Goal: Communication & Community: Share content

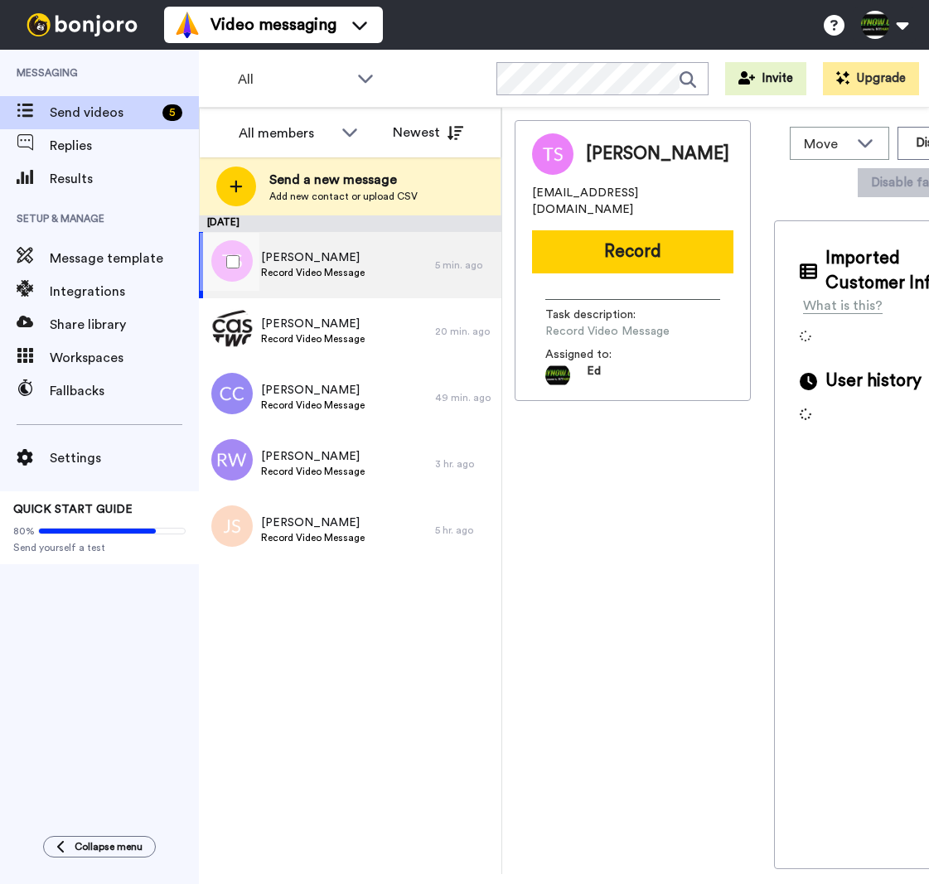
click at [374, 270] on div "Todd Swartz Record Video Message" at bounding box center [317, 265] width 236 height 66
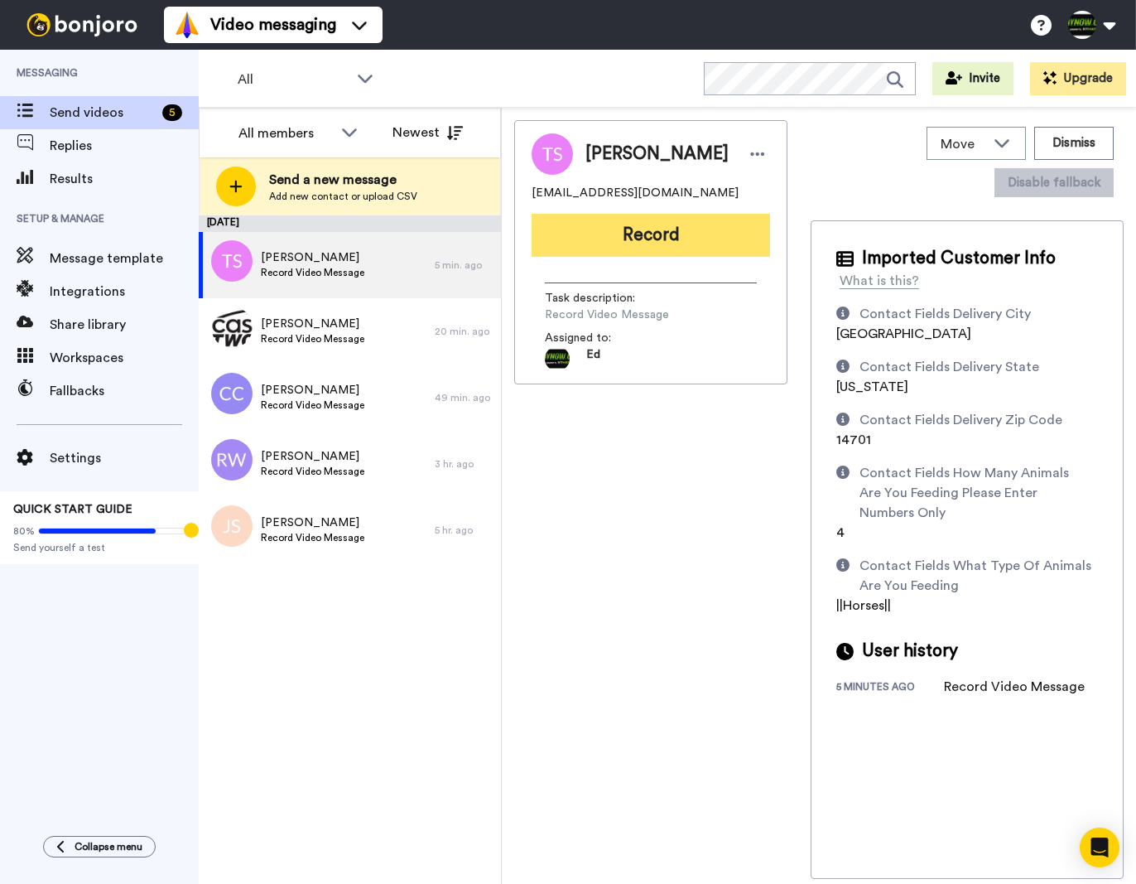
click at [684, 234] on button "Record" at bounding box center [651, 235] width 239 height 43
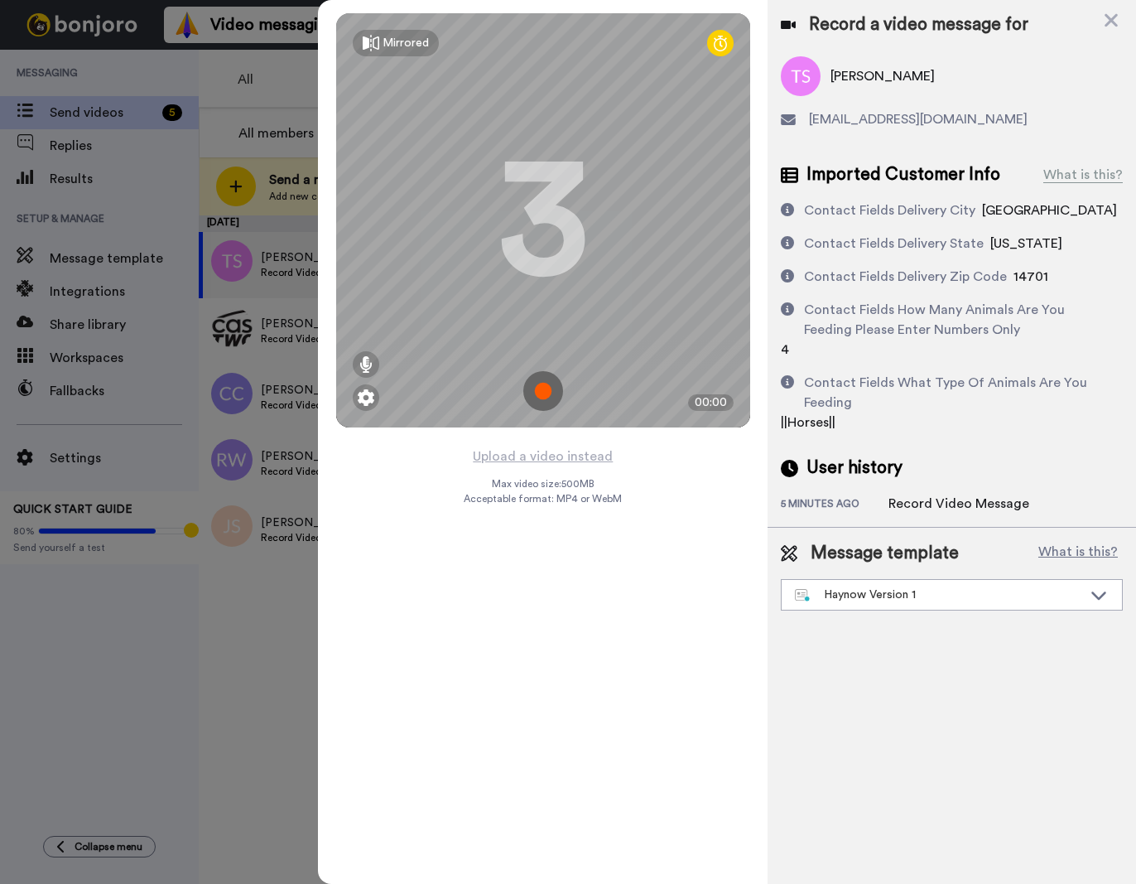
click at [544, 384] on img at bounding box center [543, 391] width 40 height 40
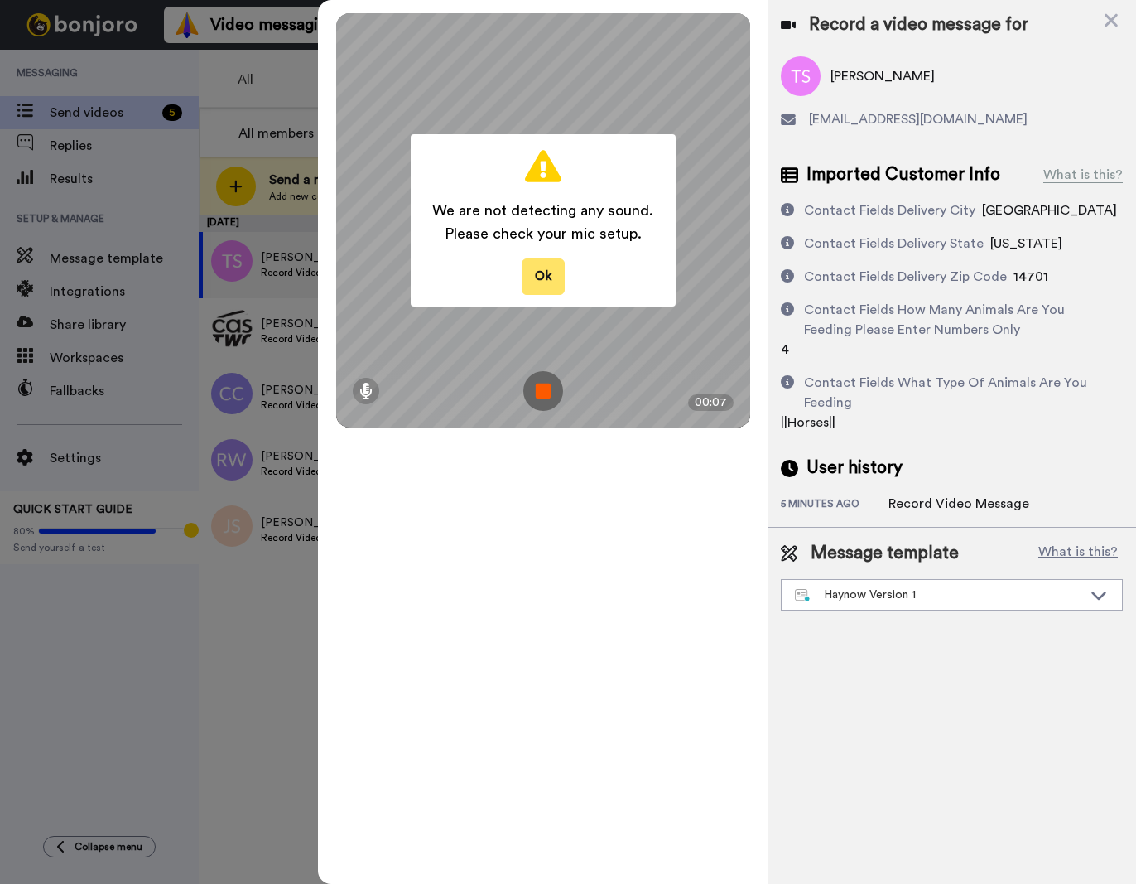
click at [552, 283] on button "Ok" at bounding box center [543, 276] width 43 height 36
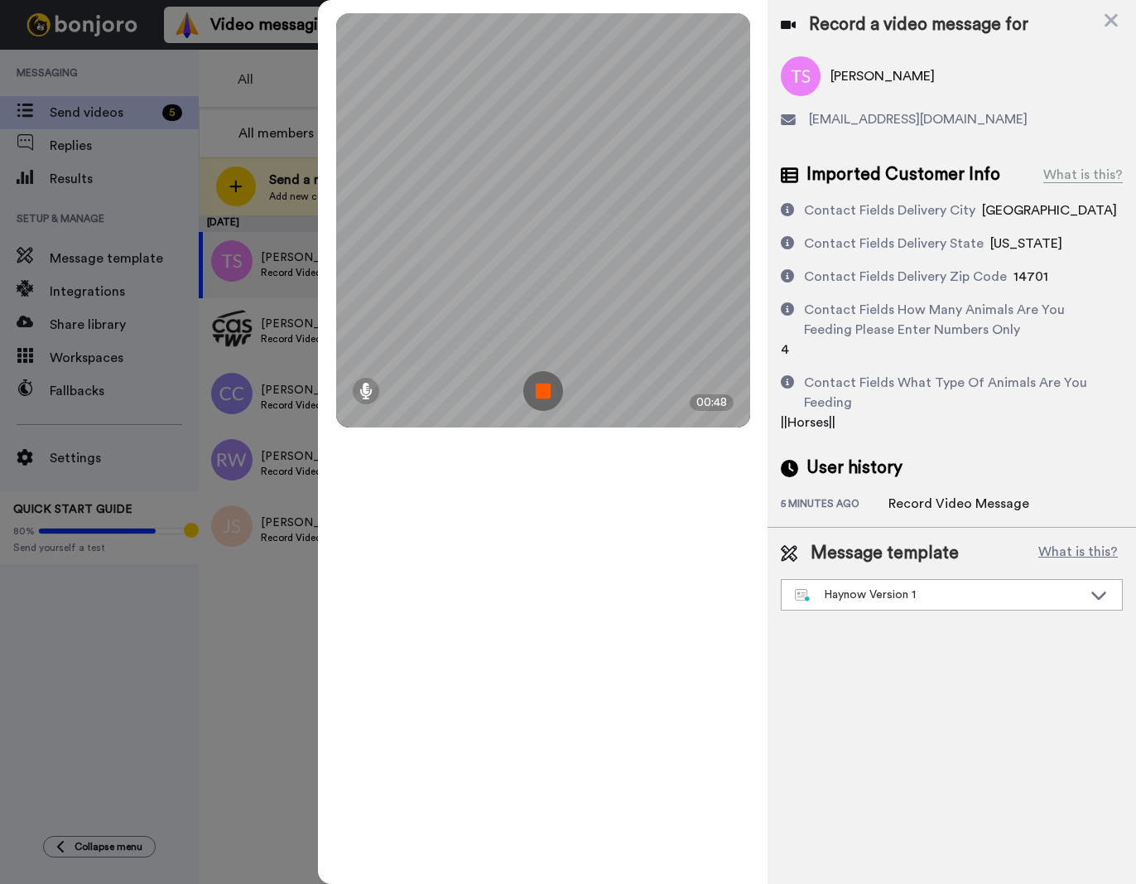
click at [542, 384] on img at bounding box center [543, 391] width 40 height 40
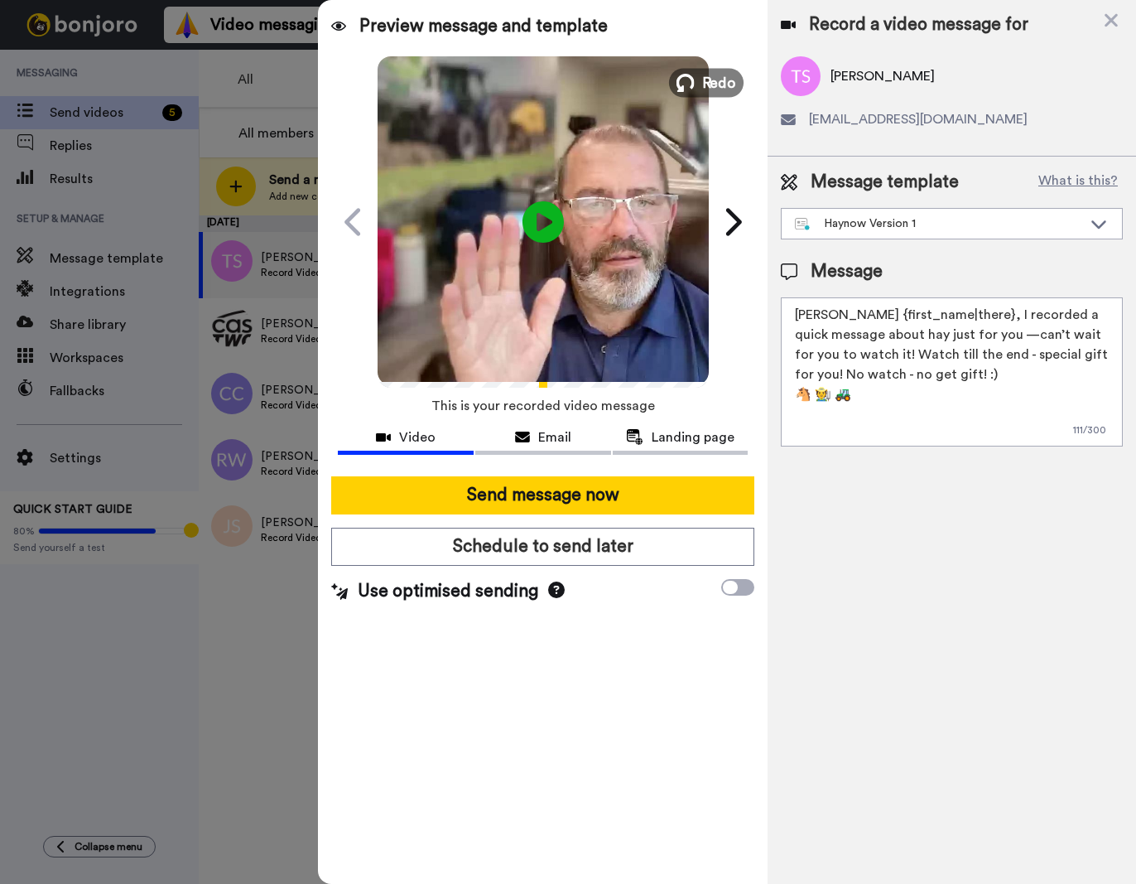
click at [709, 88] on span "Redo" at bounding box center [719, 82] width 35 height 22
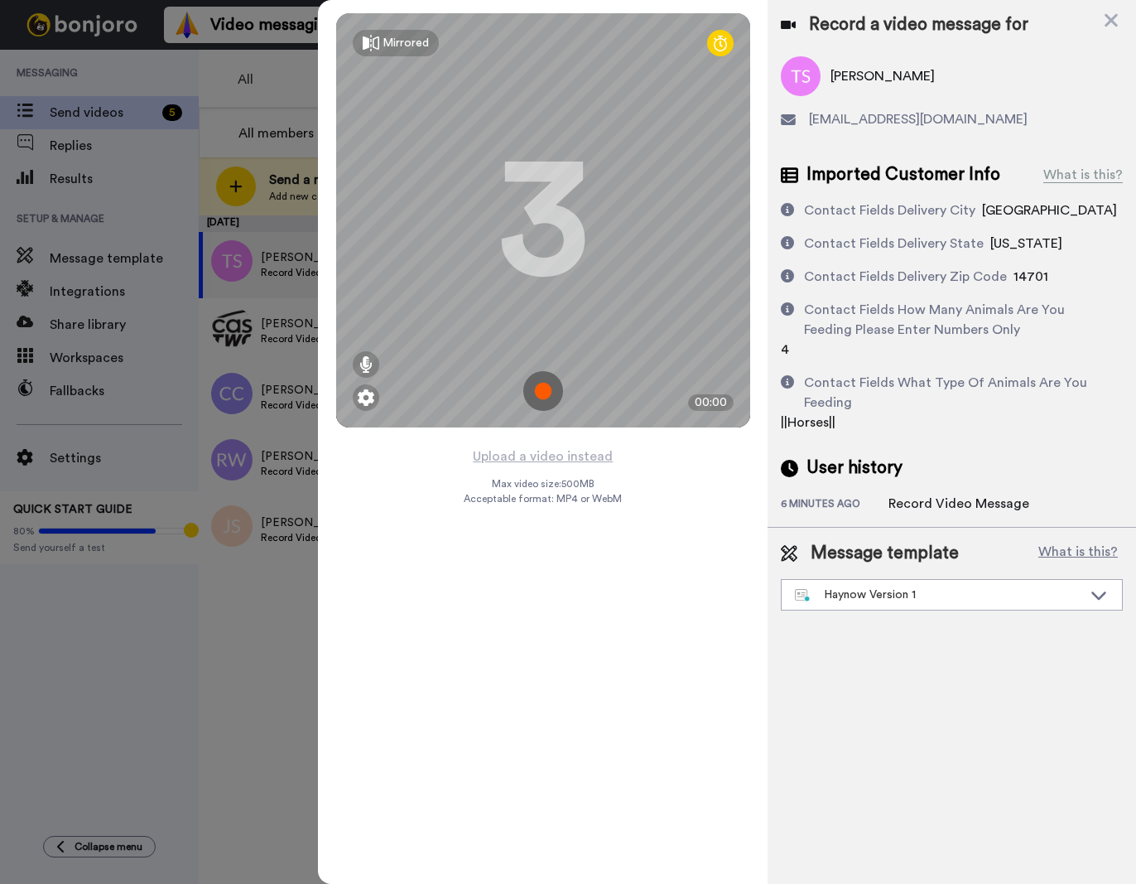
click at [544, 381] on img at bounding box center [543, 391] width 40 height 40
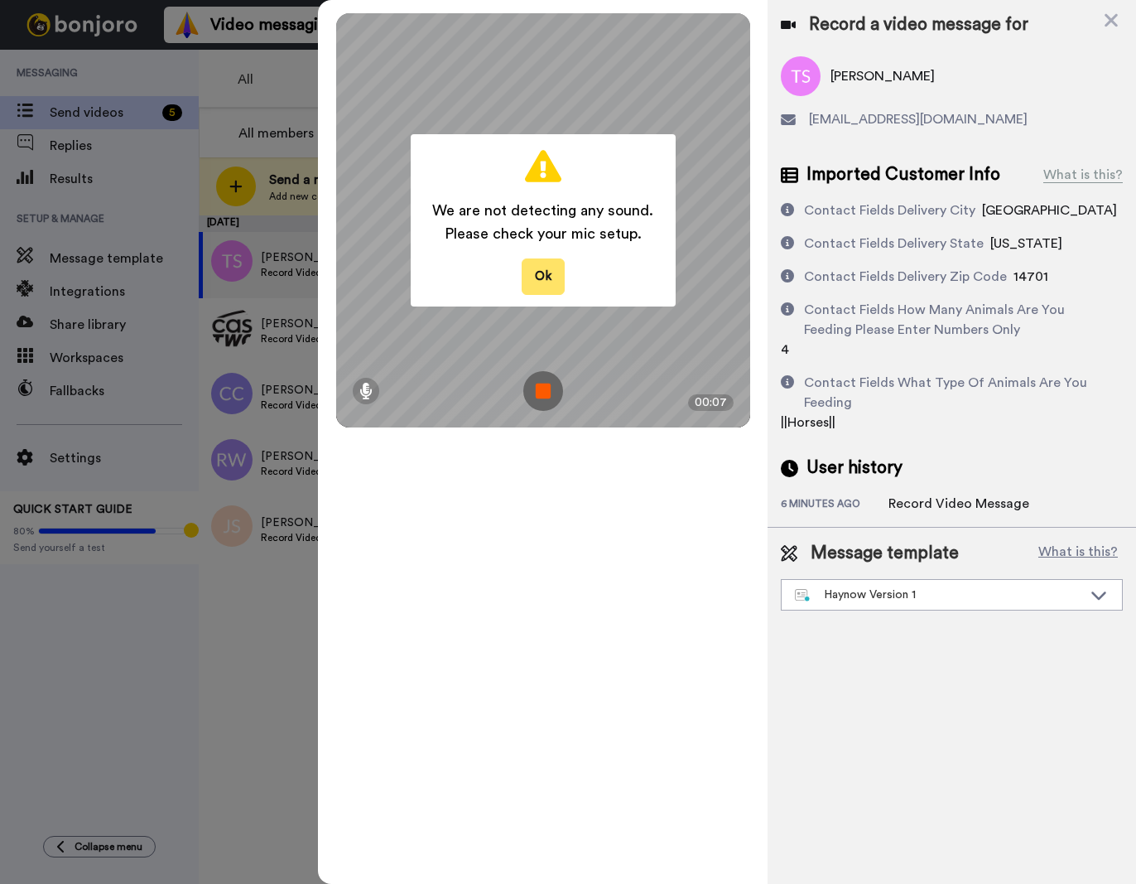
click at [545, 277] on button "Ok" at bounding box center [543, 276] width 43 height 36
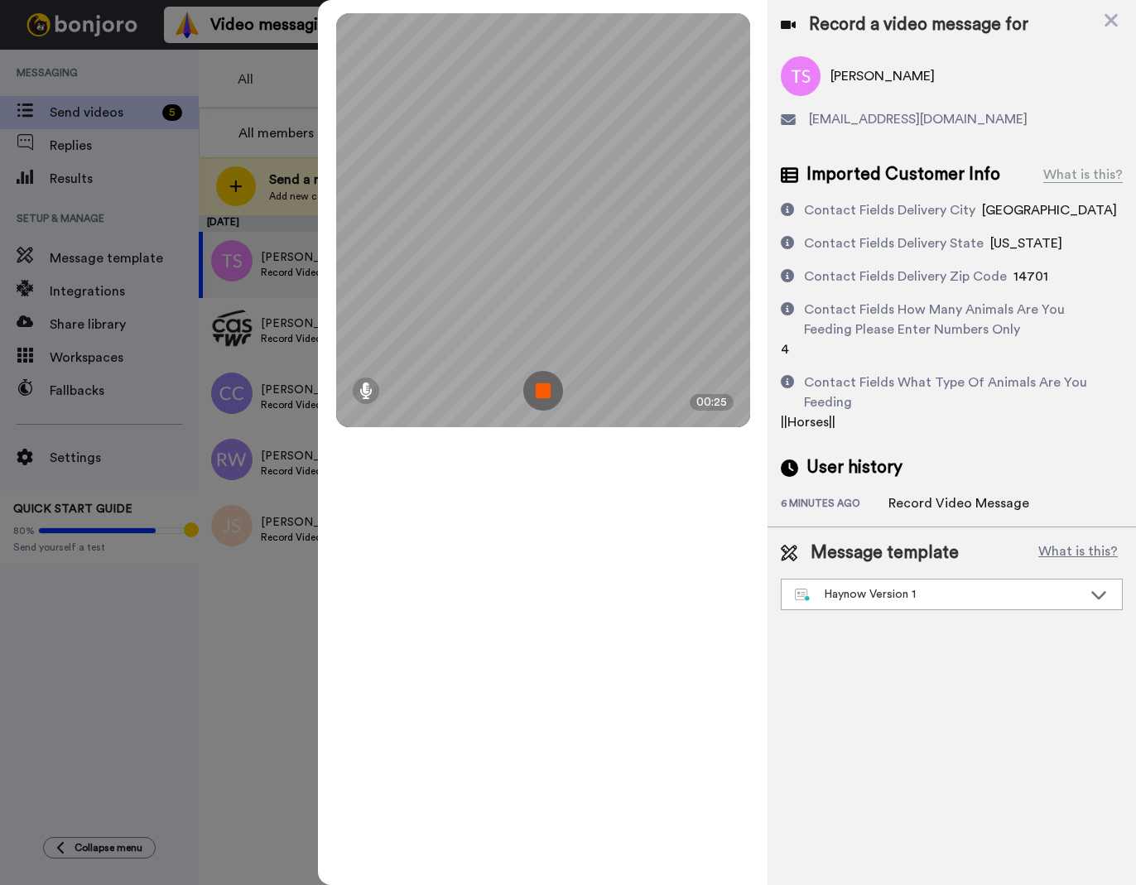
click at [537, 391] on img at bounding box center [543, 391] width 40 height 40
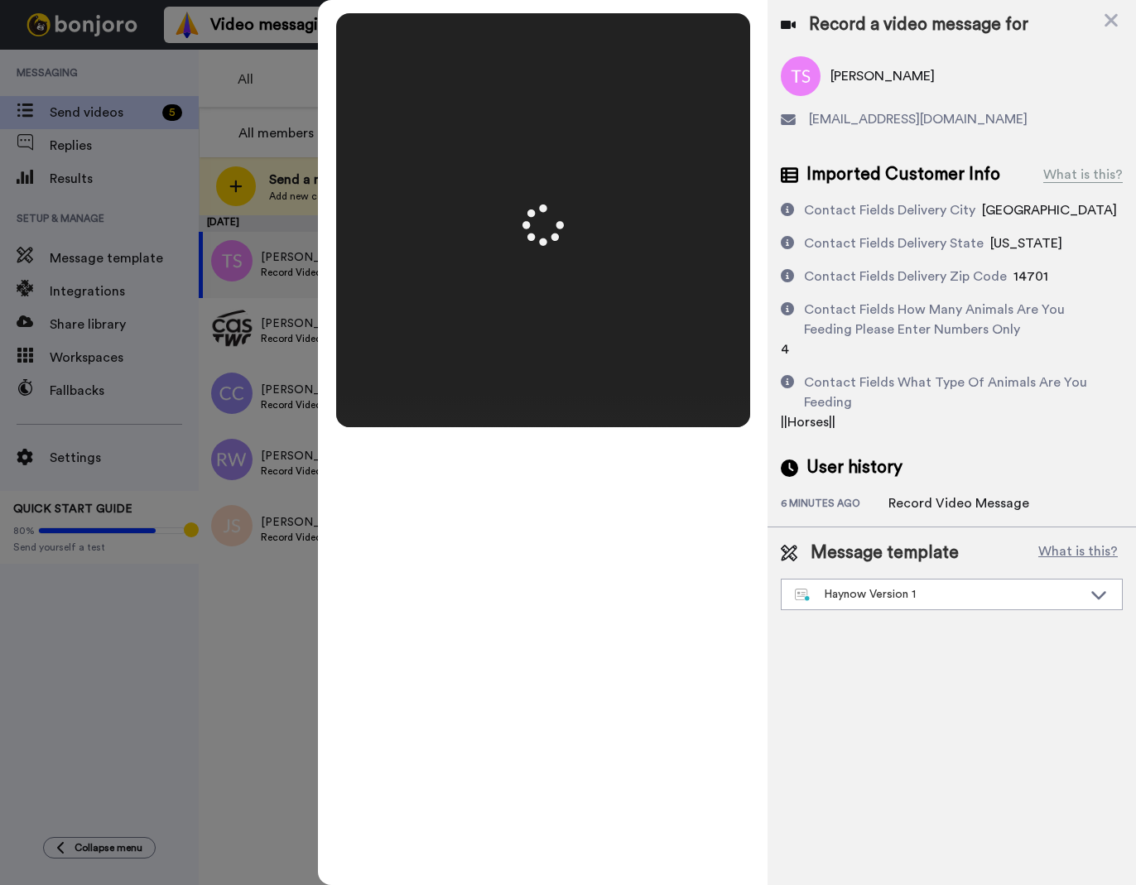
click at [567, 395] on video at bounding box center [543, 220] width 828 height 414
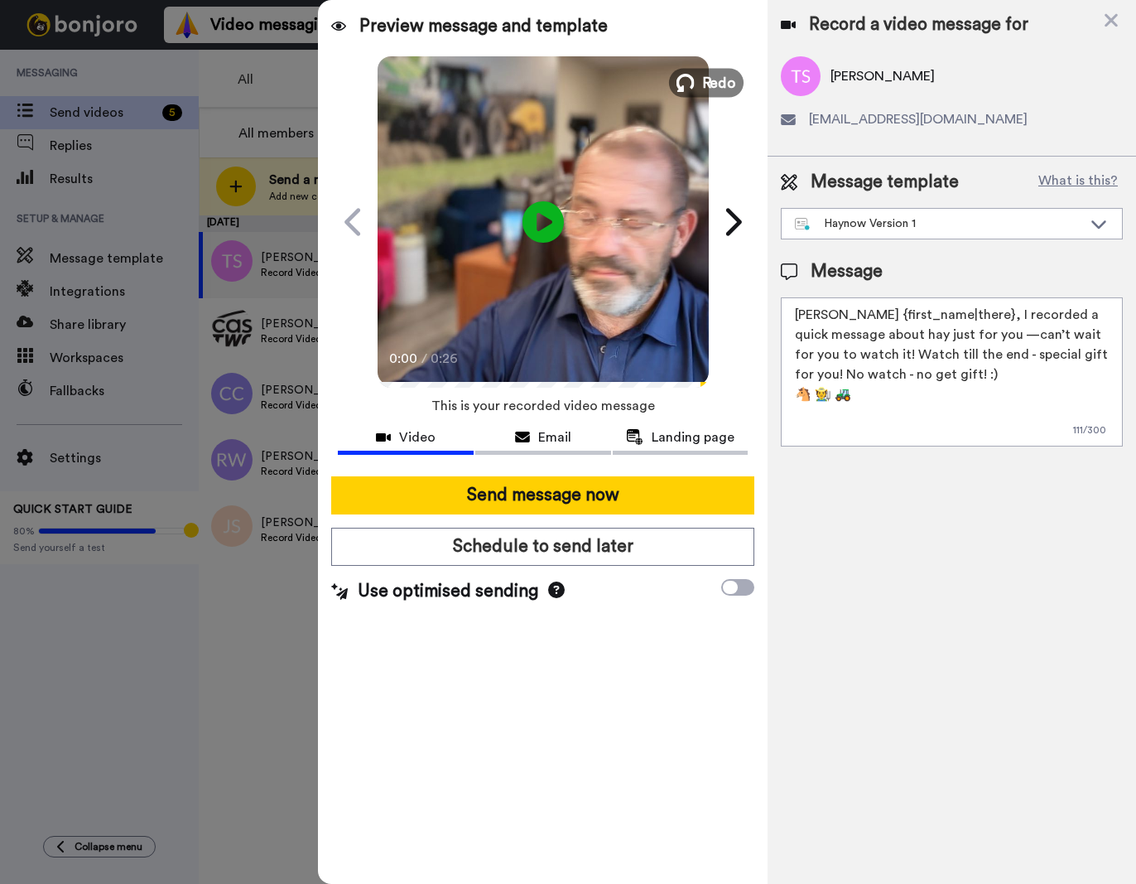
click at [711, 85] on span "Redo" at bounding box center [719, 82] width 35 height 22
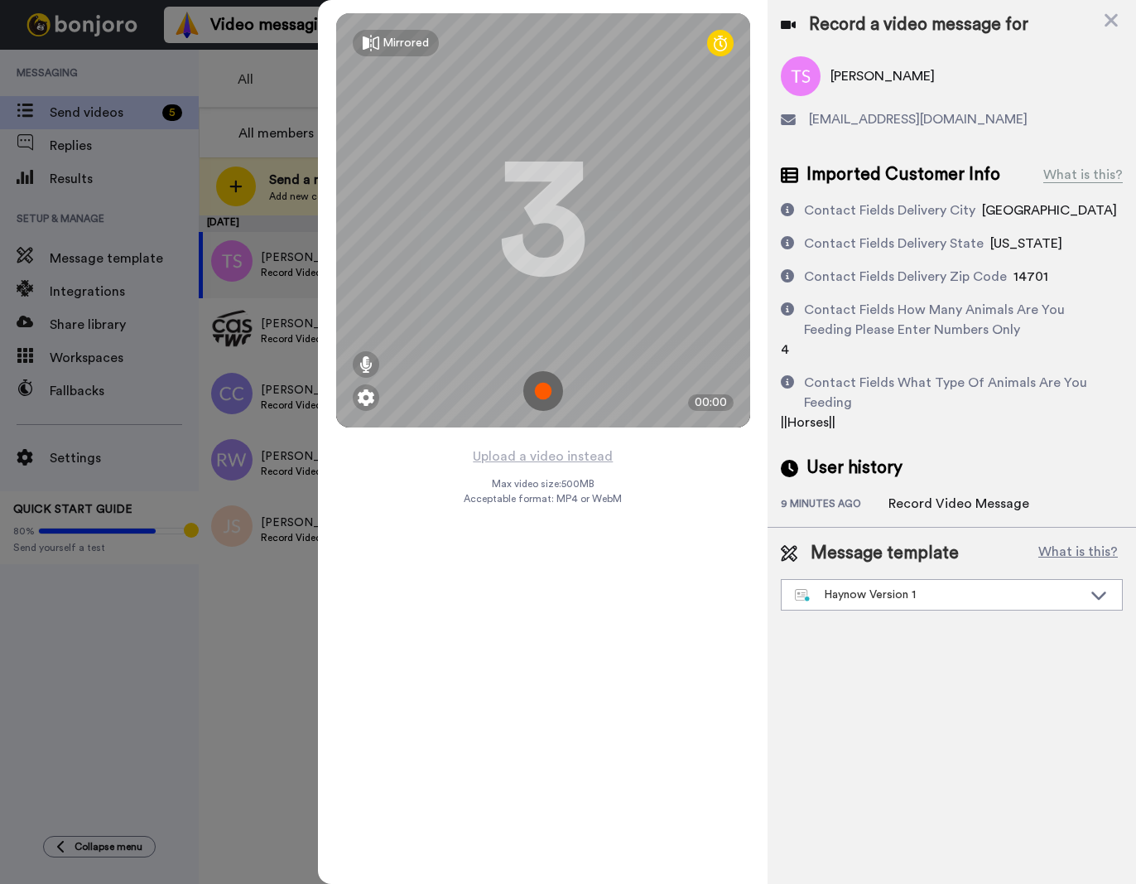
click at [547, 387] on img at bounding box center [543, 391] width 40 height 40
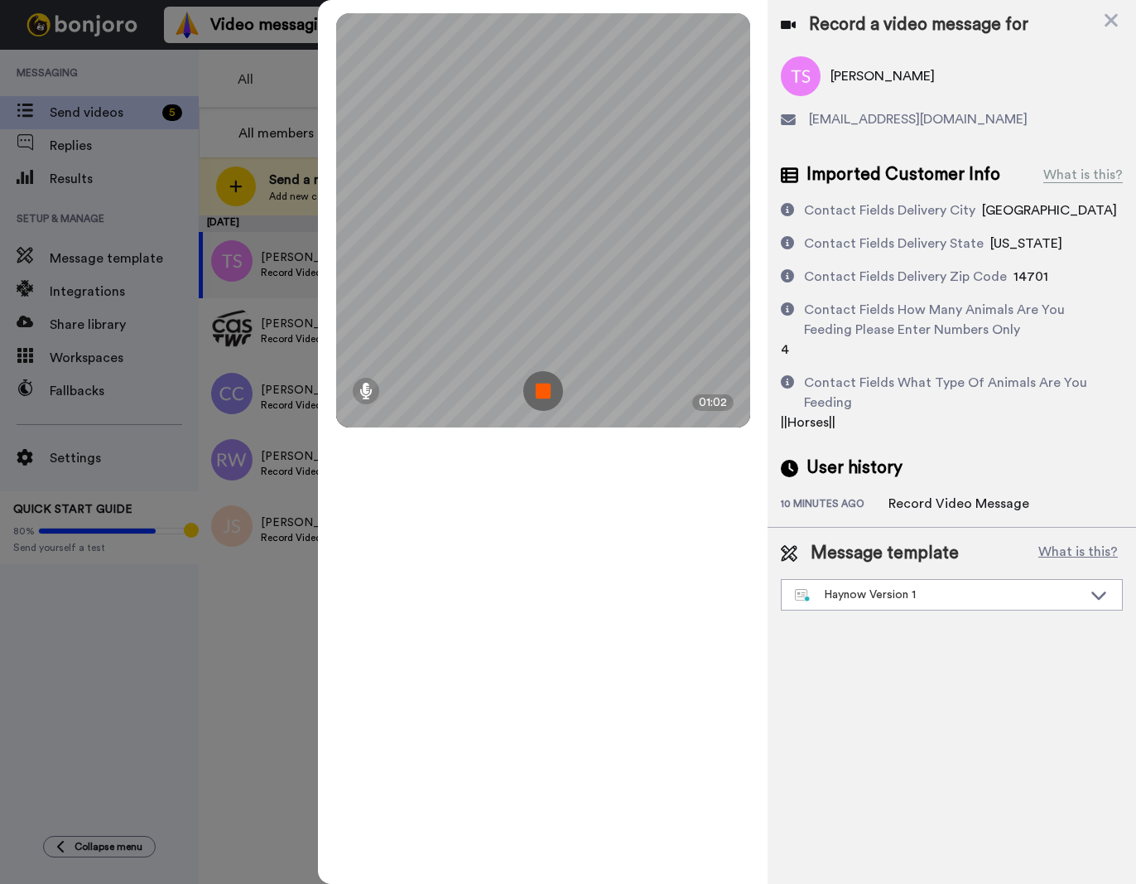
click at [550, 394] on img at bounding box center [543, 391] width 40 height 40
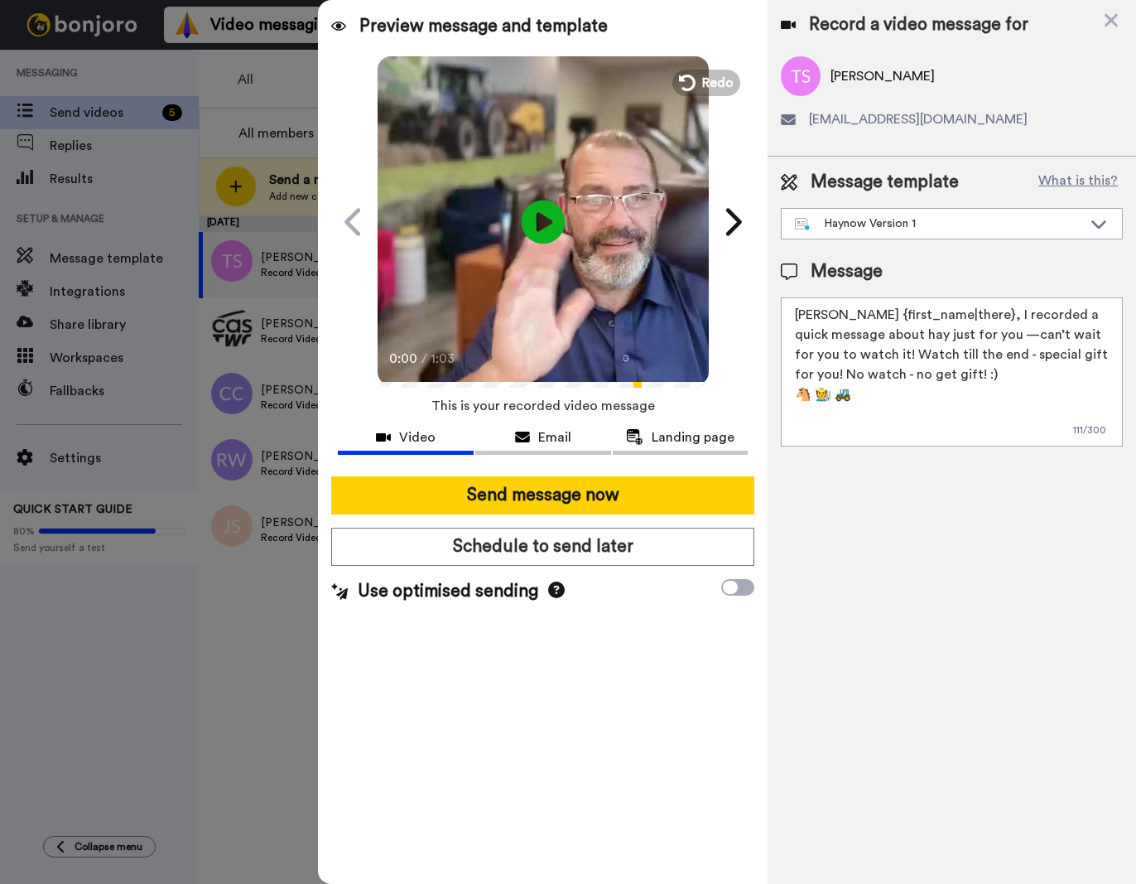
click at [538, 218] on icon "Play/Pause" at bounding box center [544, 221] width 44 height 79
click at [702, 78] on span "Redo" at bounding box center [719, 82] width 35 height 22
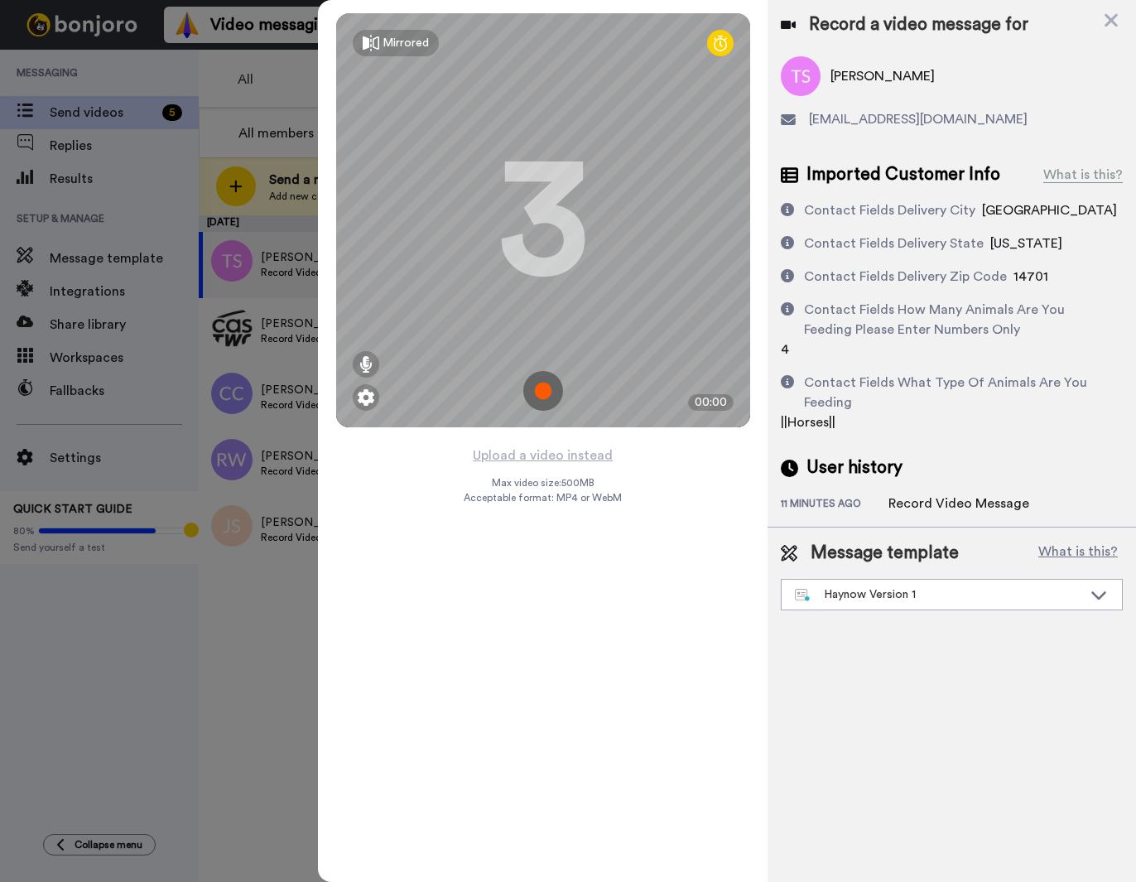
click at [544, 391] on img at bounding box center [543, 391] width 40 height 40
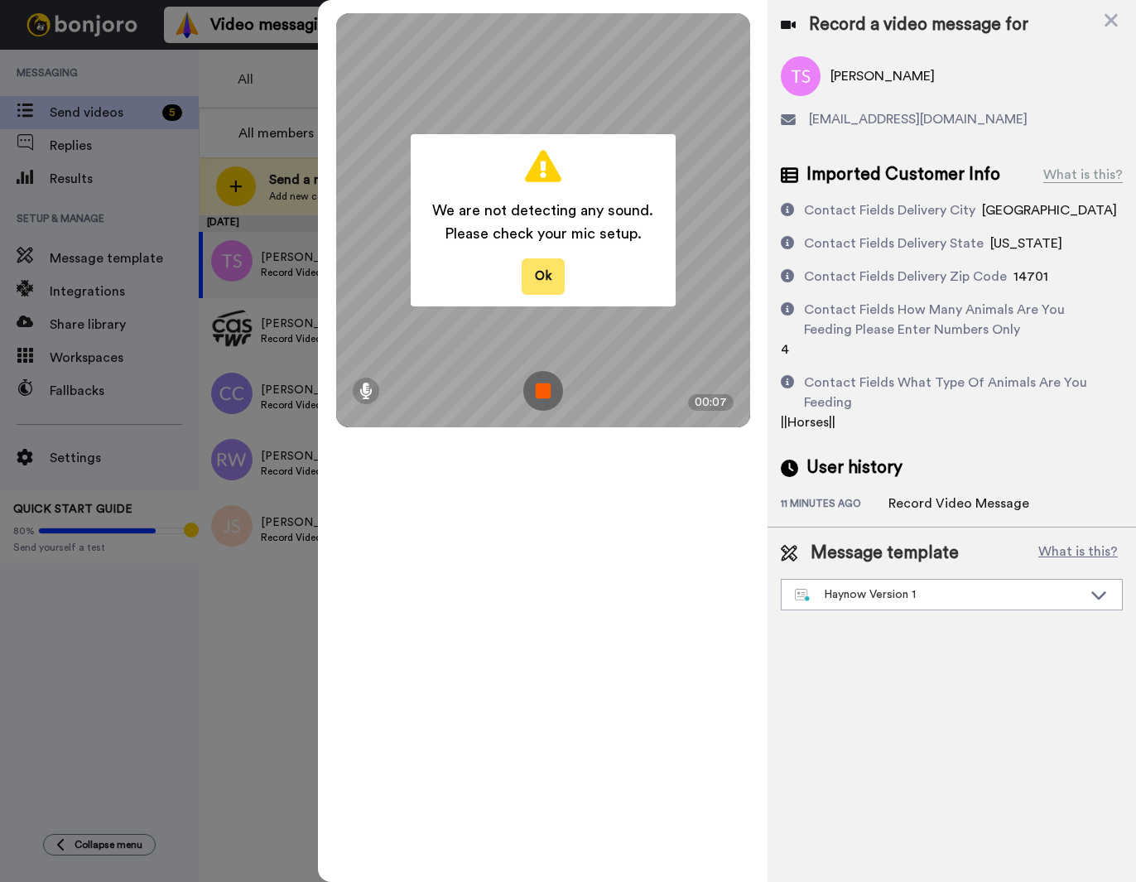
click at [554, 287] on button "Ok" at bounding box center [543, 276] width 43 height 36
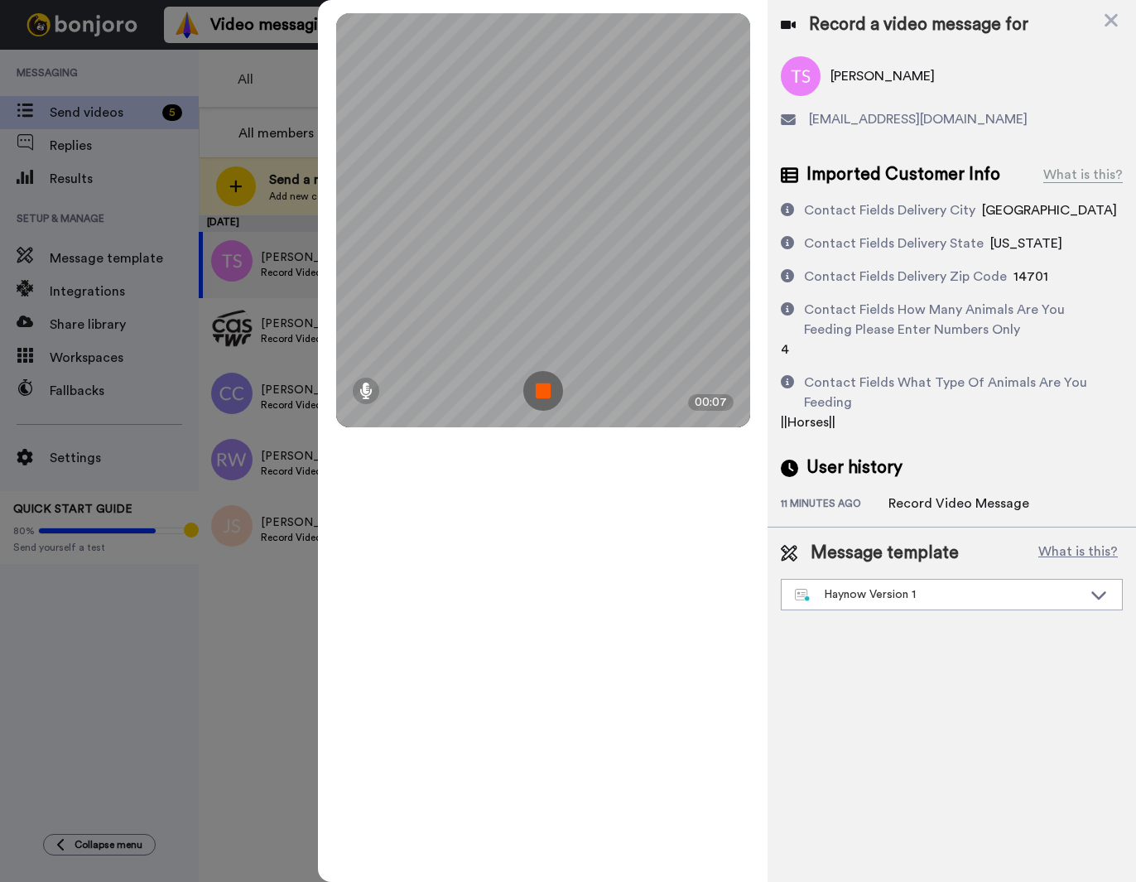
click at [552, 388] on img at bounding box center [543, 391] width 40 height 40
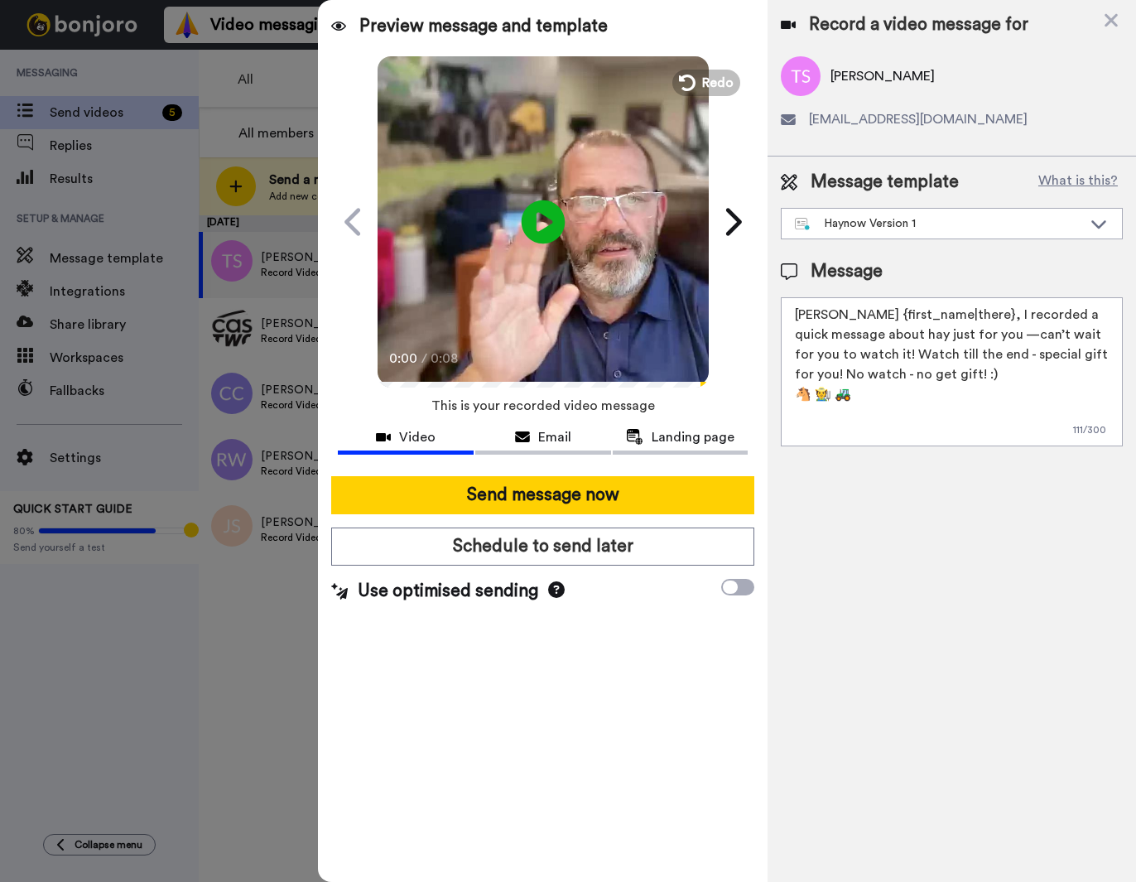
click at [546, 225] on icon "Play/Pause" at bounding box center [544, 221] width 44 height 79
drag, startPoint x: 933, startPoint y: 41, endPoint x: 1100, endPoint y: 77, distance: 170.3
click at [928, 77] on div "[PERSON_NAME]" at bounding box center [952, 76] width 342 height 40
click at [693, 69] on button "Redo" at bounding box center [706, 82] width 75 height 29
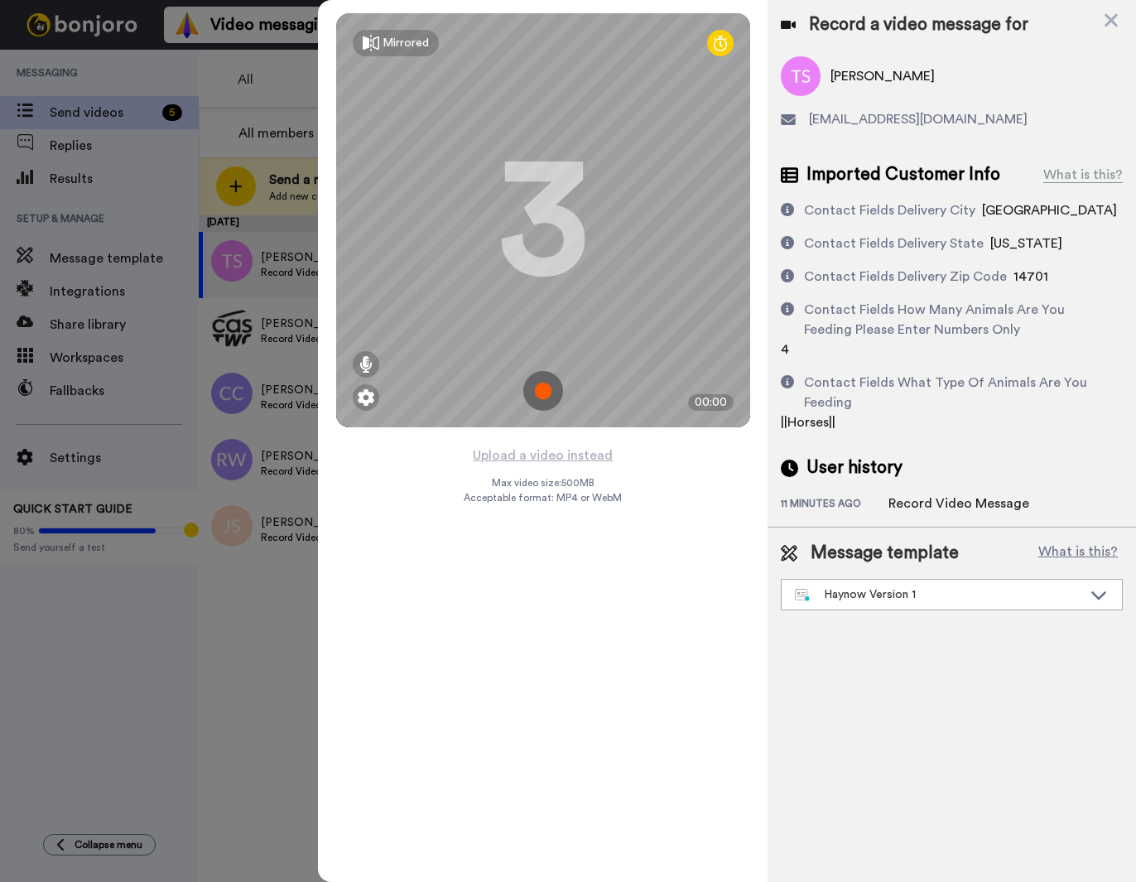
click at [554, 397] on img at bounding box center [543, 391] width 40 height 40
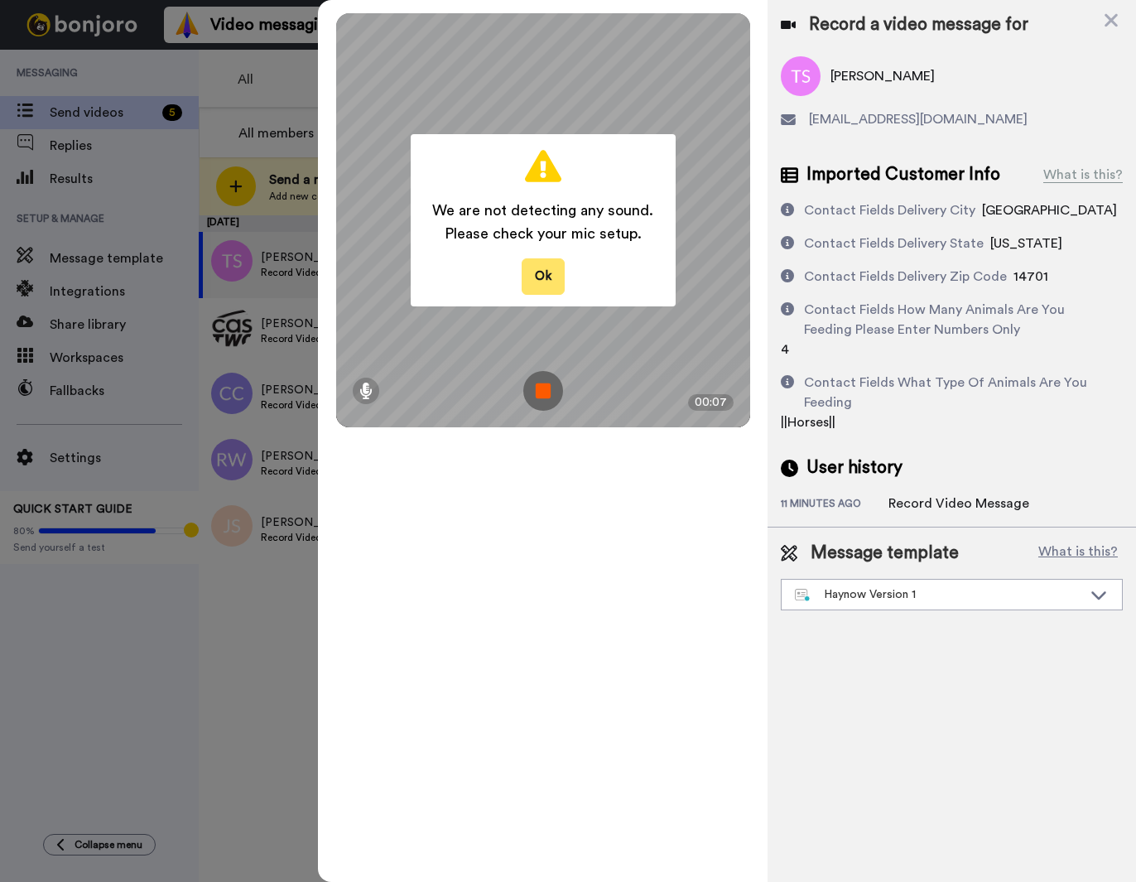
click at [538, 272] on button "Ok" at bounding box center [543, 276] width 43 height 36
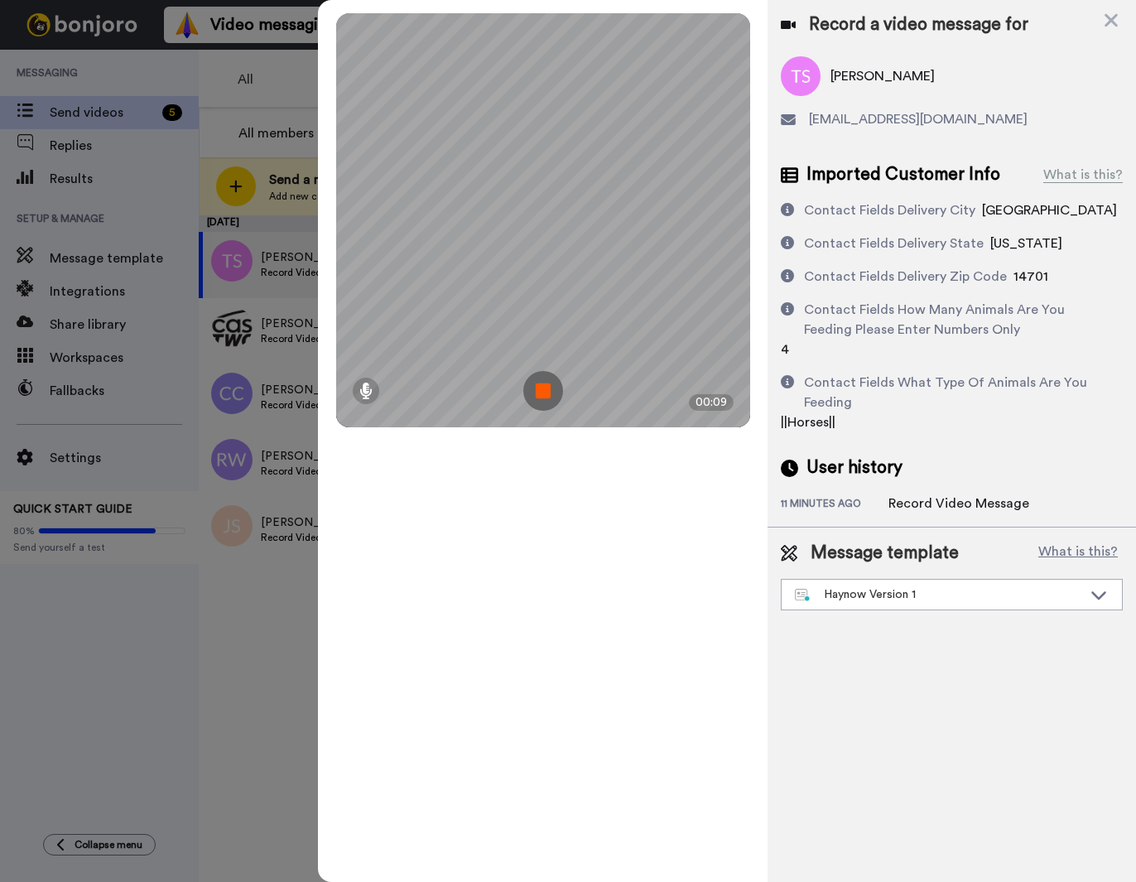
click at [546, 382] on img at bounding box center [543, 391] width 40 height 40
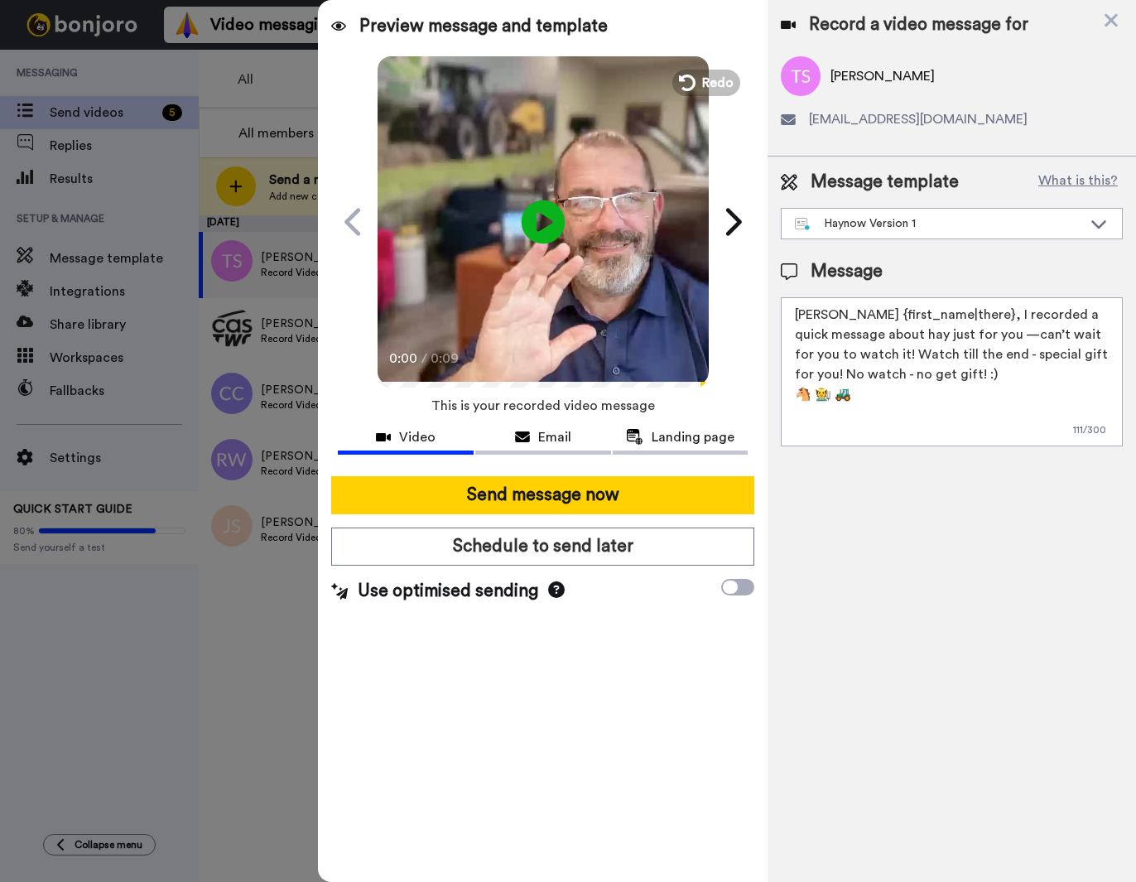
click at [557, 215] on icon at bounding box center [544, 222] width 44 height 44
click at [928, 19] on icon at bounding box center [1111, 20] width 13 height 13
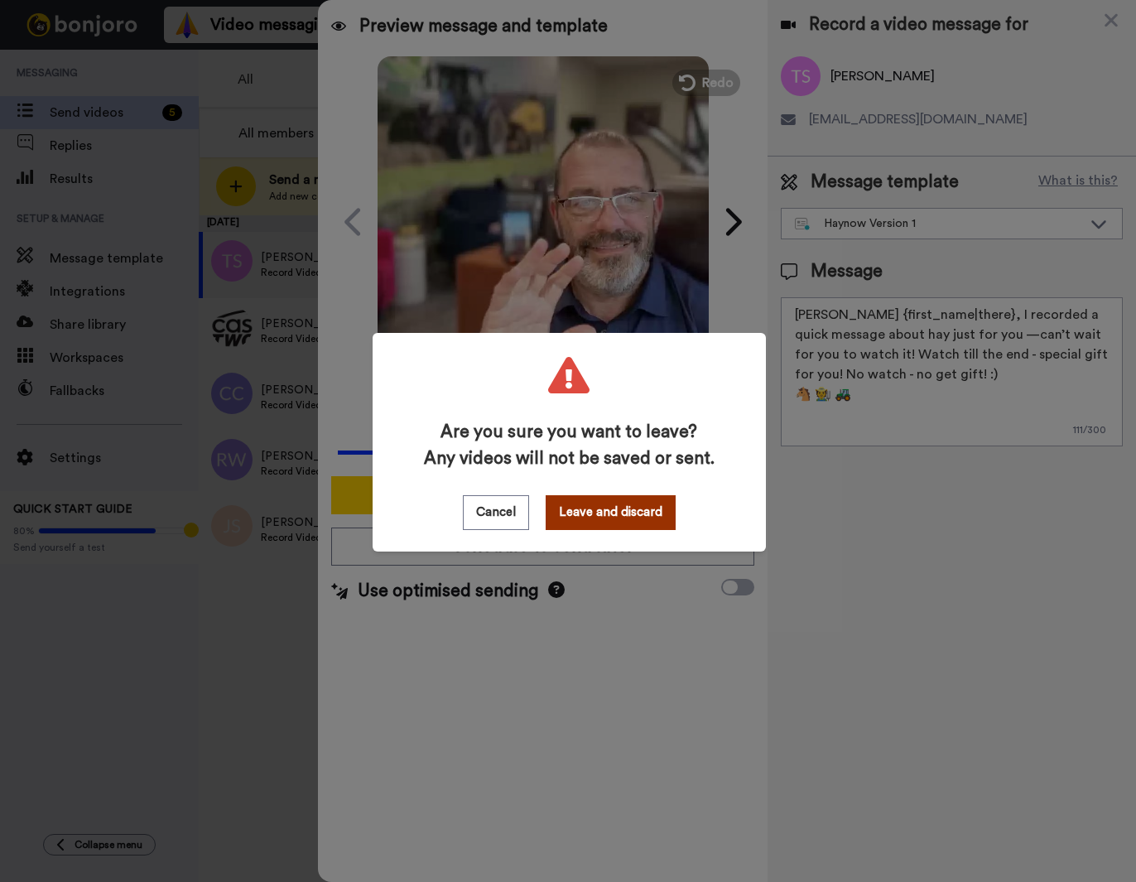
click at [635, 524] on button "Leave and discard" at bounding box center [611, 512] width 130 height 35
